Goal: Information Seeking & Learning: Understand process/instructions

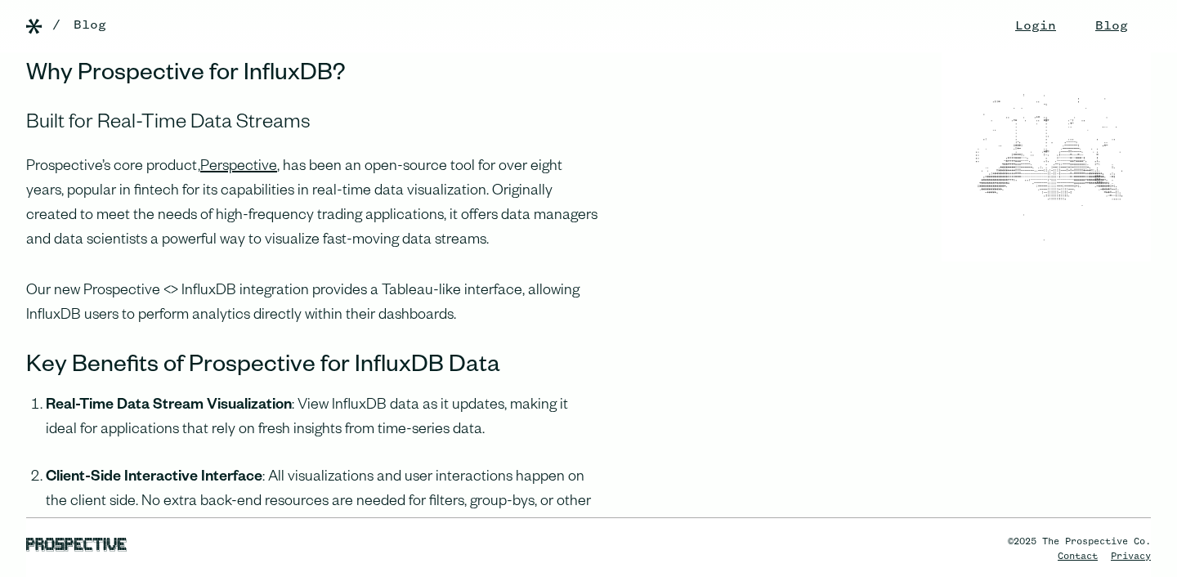
scroll to position [887, 0]
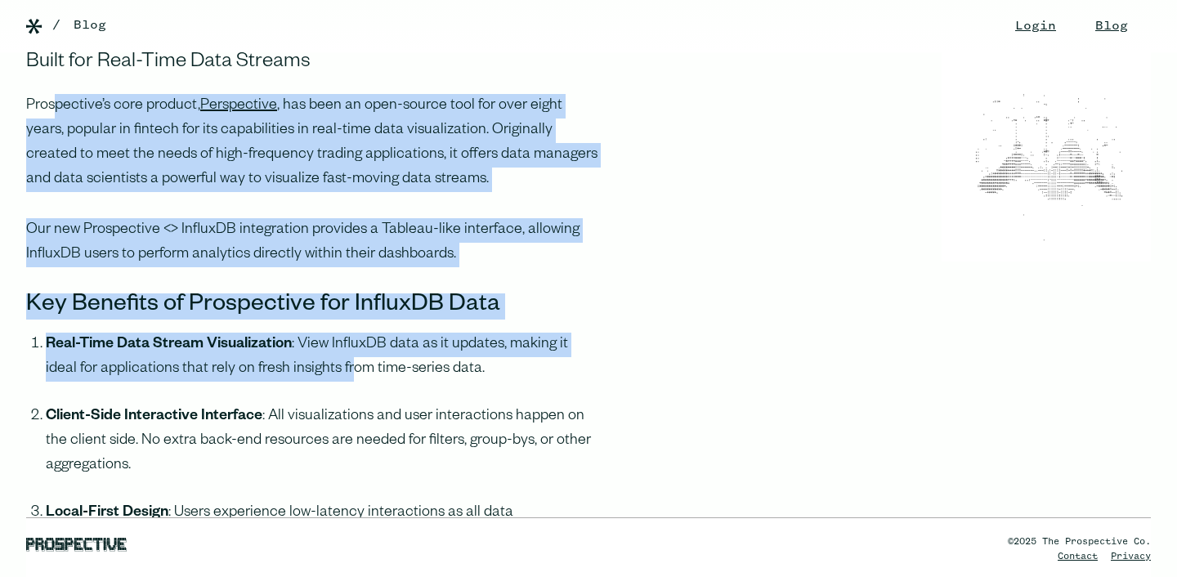
drag, startPoint x: 57, startPoint y: 98, endPoint x: 316, endPoint y: 370, distance: 375.3
click at [316, 370] on li "Real-Time Data Stream Visualization : View InfluxDB data as it updates, making …" at bounding box center [324, 369] width 556 height 72
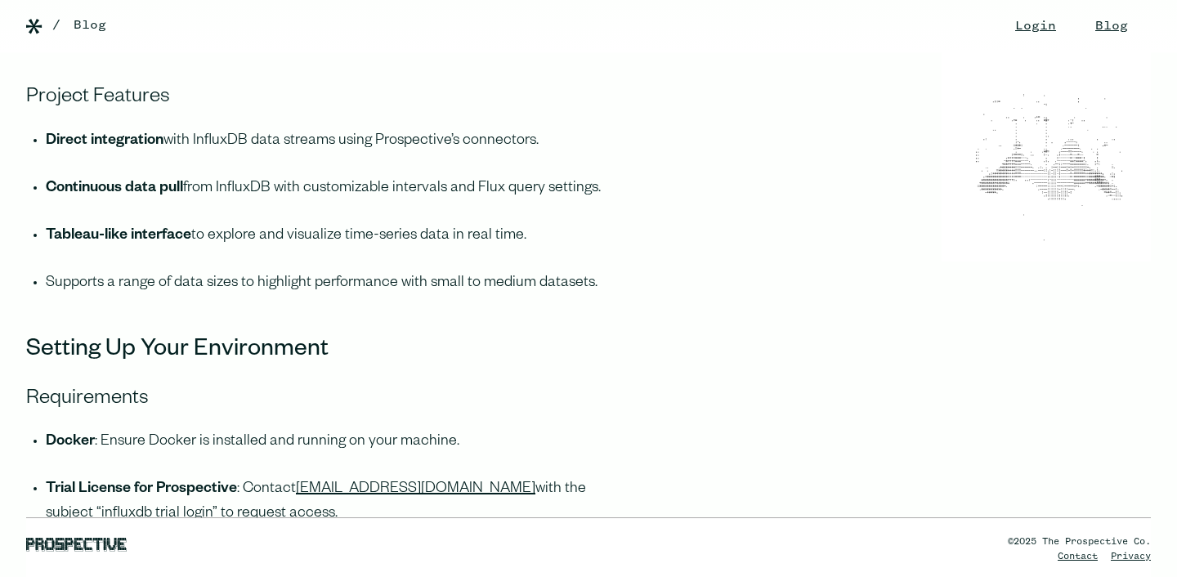
scroll to position [1637, 0]
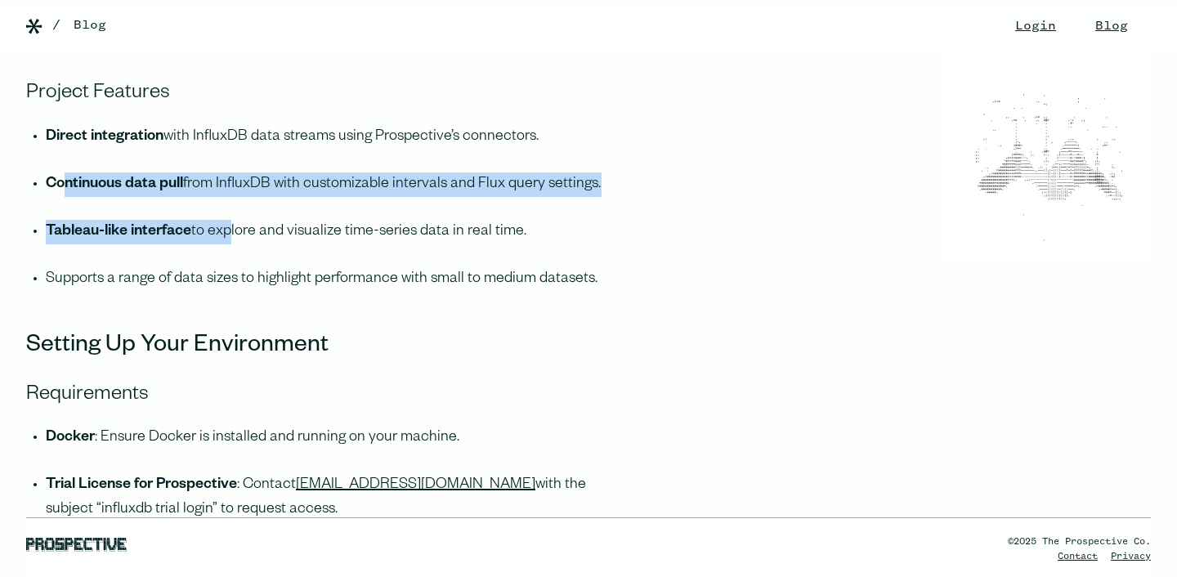
drag, startPoint x: 65, startPoint y: 182, endPoint x: 230, endPoint y: 240, distance: 174.3
click at [230, 240] on ul "Direct integration with InfluxDB data streams using Prospective’s connectors. C…" at bounding box center [314, 220] width 576 height 190
click at [230, 240] on li "Tableau-like interface to explore and visualize time-series data in real time." at bounding box center [324, 243] width 556 height 47
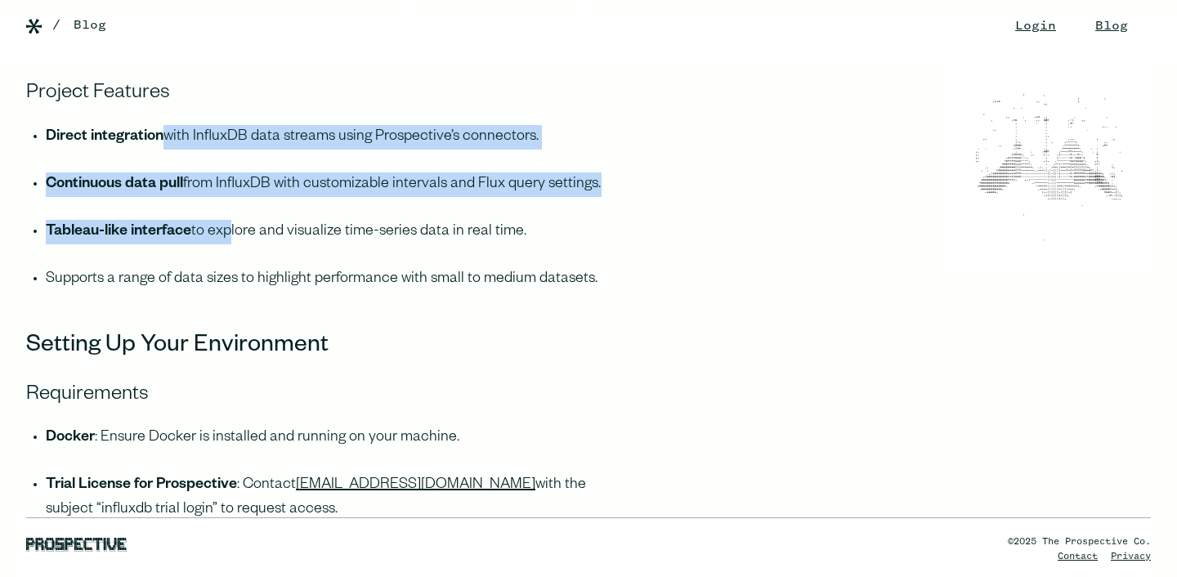
drag, startPoint x: 230, startPoint y: 240, endPoint x: 165, endPoint y: 136, distance: 122.3
click at [165, 136] on ul "Direct integration with InfluxDB data streams using Prospective’s connectors. C…" at bounding box center [314, 220] width 576 height 190
click at [165, 136] on li "Direct integration with InfluxDB data streams using Prospective’s connectors." at bounding box center [324, 148] width 556 height 47
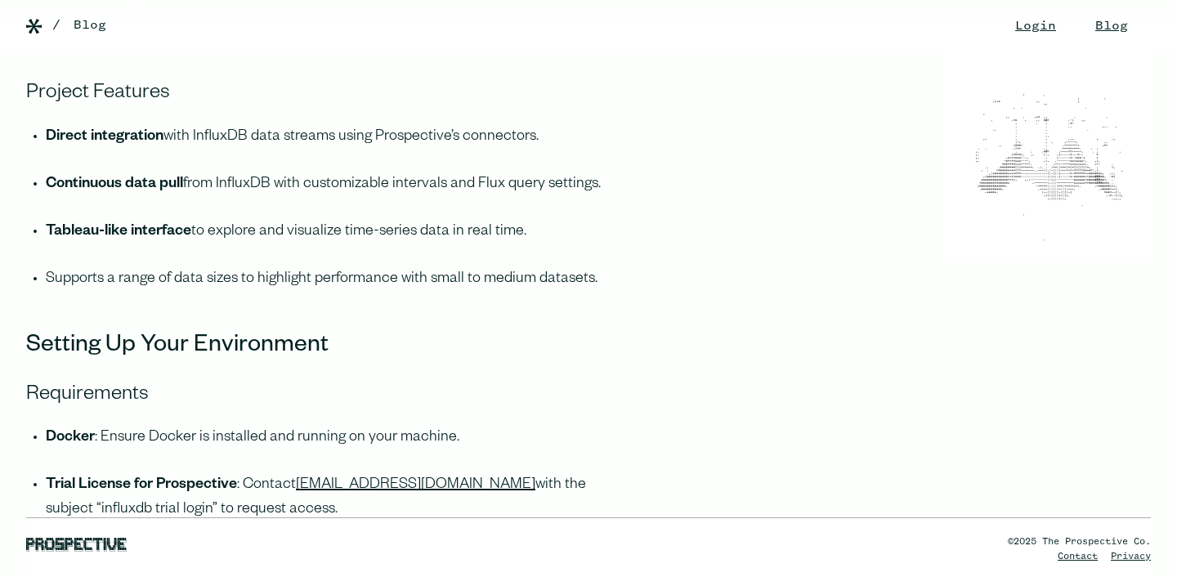
drag, startPoint x: 165, startPoint y: 136, endPoint x: 228, endPoint y: 248, distance: 128.5
click at [229, 249] on ul "Direct integration with InfluxDB data streams using Prospective’s connectors. C…" at bounding box center [314, 220] width 576 height 190
click at [228, 248] on li "Tableau-like interface to explore and visualize time-series data in real time." at bounding box center [324, 243] width 556 height 47
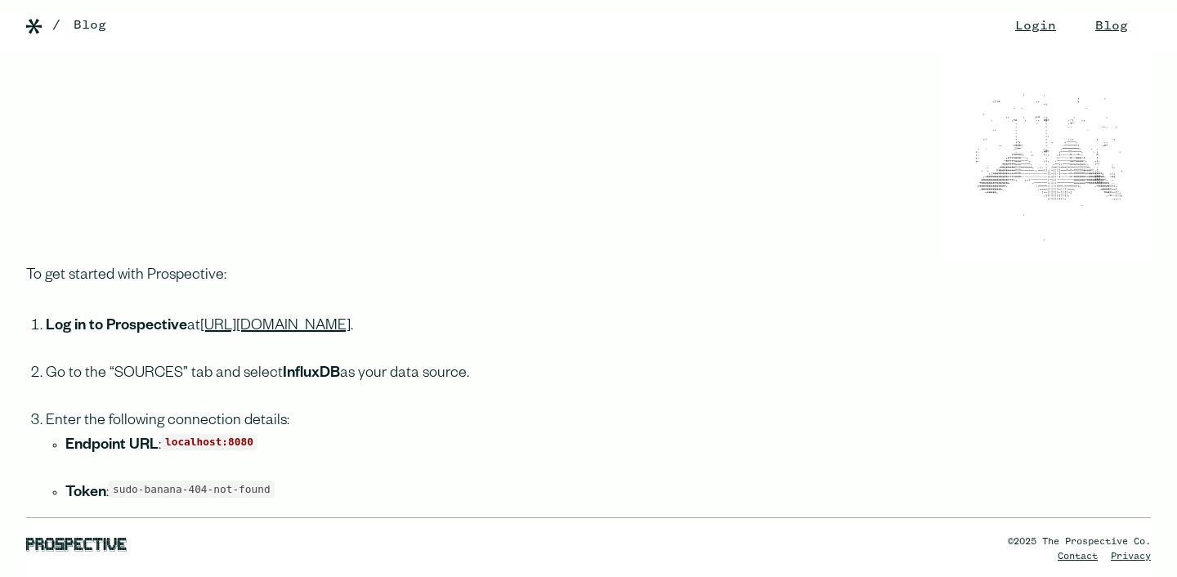
scroll to position [3391, 0]
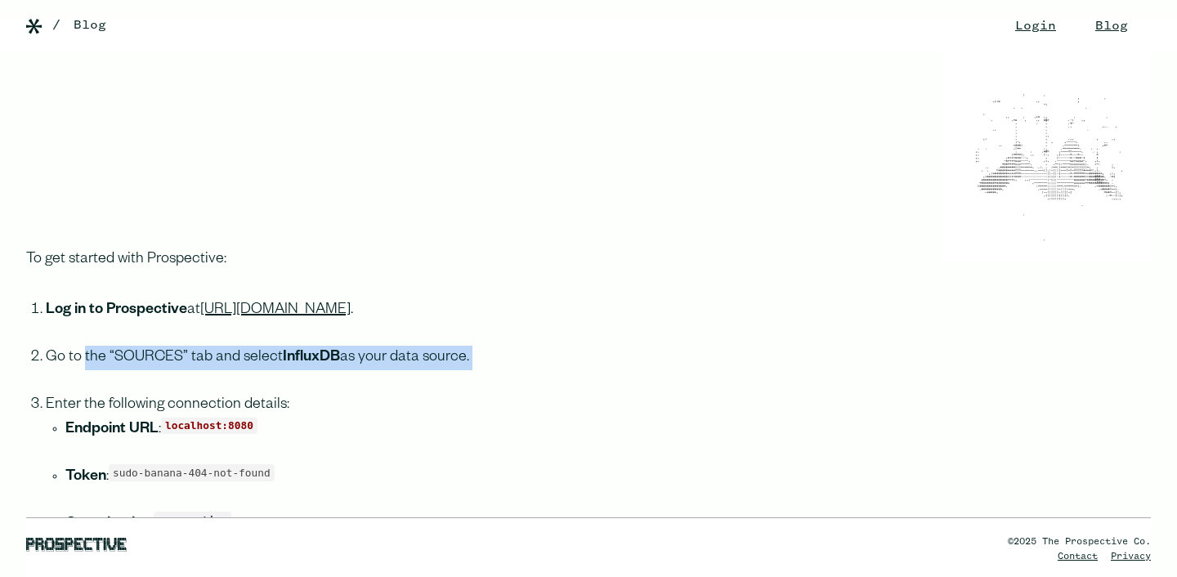
drag, startPoint x: 84, startPoint y: 361, endPoint x: 296, endPoint y: 403, distance: 216.0
click at [296, 403] on ol "Log in to Prospective at [URL][DOMAIN_NAME] . Go to the “SOURCES” tab and selec…" at bounding box center [314, 450] width 576 height 304
click at [296, 403] on li "Enter the following connection details: Endpoint URL : localhost:8080 Token : s…" at bounding box center [324, 497] width 556 height 209
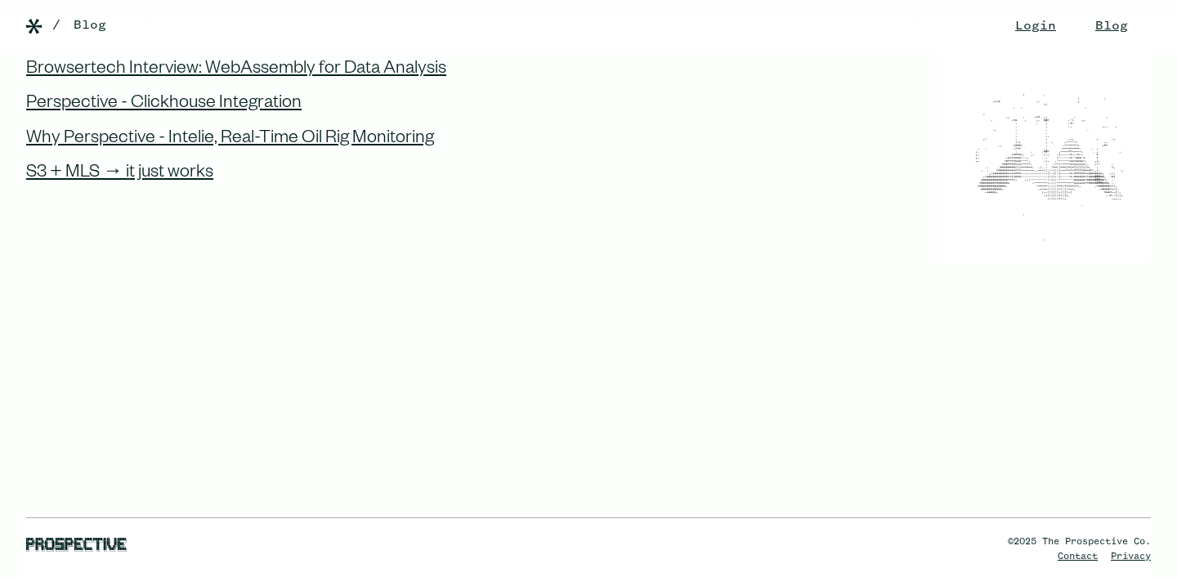
scroll to position [5431, 0]
